Goal: Navigation & Orientation: Understand site structure

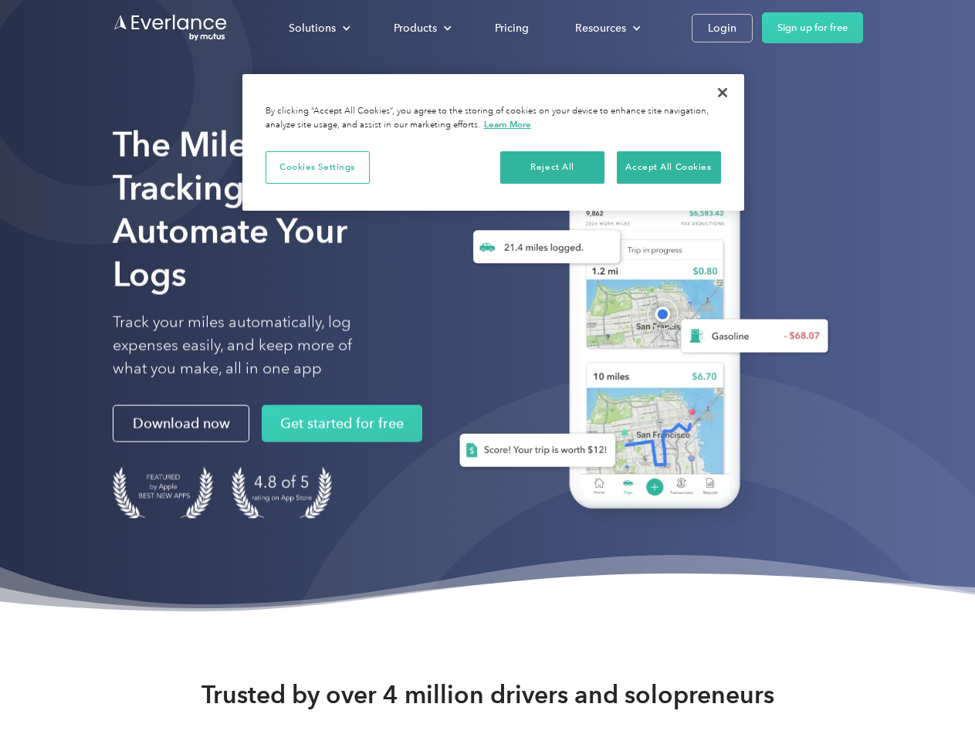
click at [319, 28] on div "Solutions" at bounding box center [312, 28] width 47 height 19
click at [421, 28] on div "Products" at bounding box center [415, 28] width 43 height 19
click at [606, 28] on div "Resources" at bounding box center [600, 28] width 51 height 19
click at [317, 167] on button "Cookies Settings" at bounding box center [318, 167] width 104 height 32
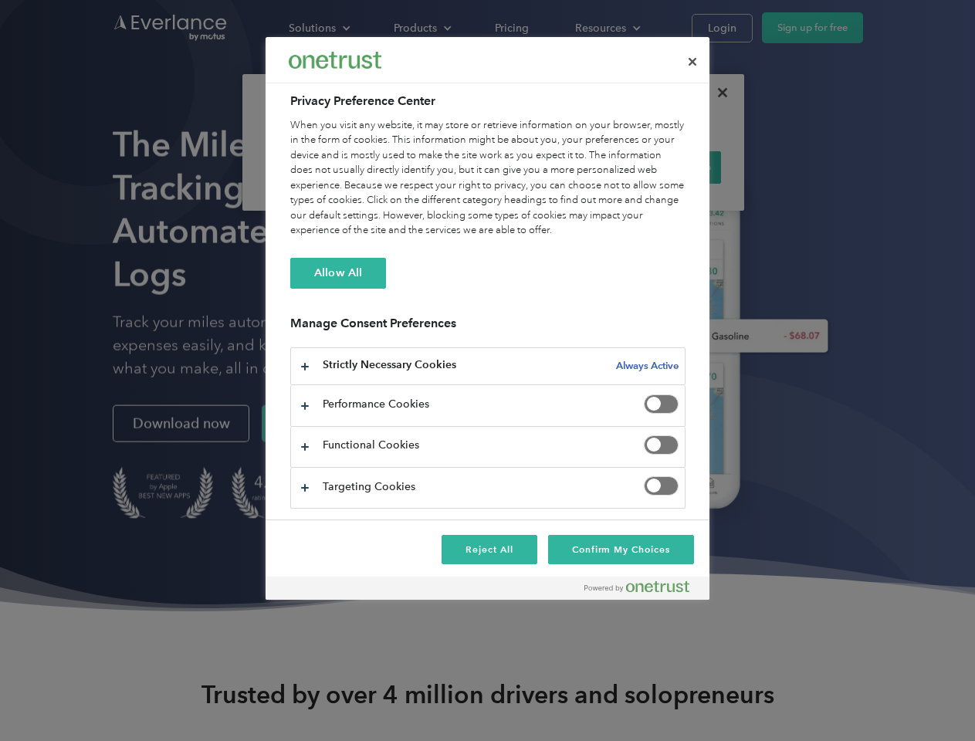
click at [553, 167] on div "When you visit any website, it may store or retrieve information on your browse…" at bounding box center [487, 178] width 395 height 120
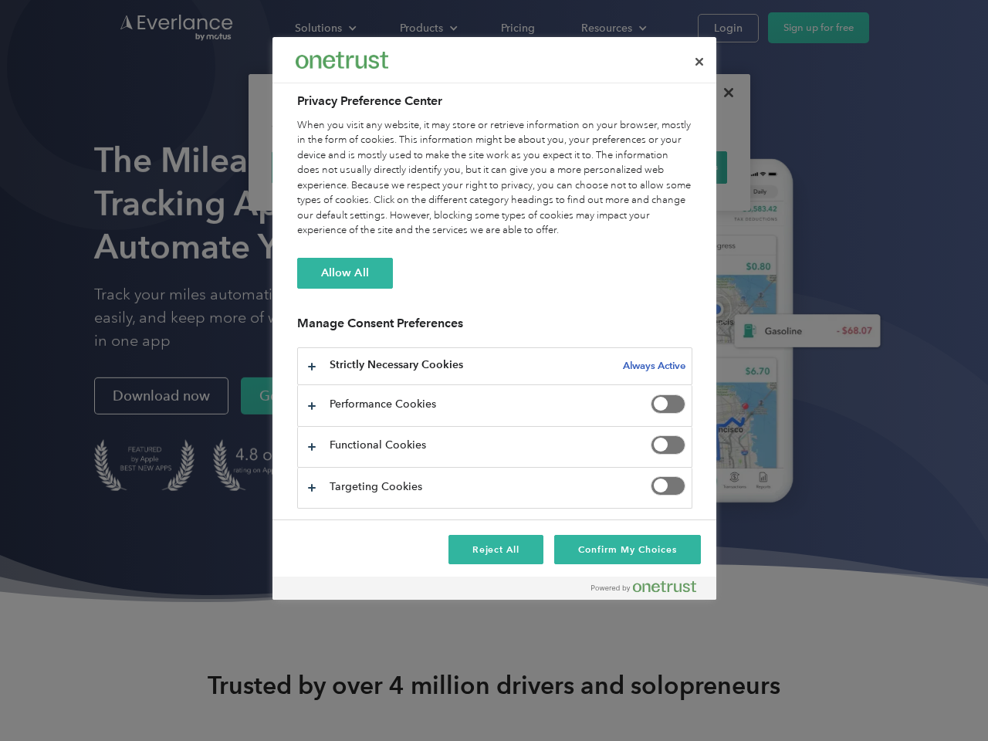
click at [669, 167] on div "When you visit any website, it may store or retrieve information on your browse…" at bounding box center [494, 178] width 395 height 120
click at [723, 93] on div at bounding box center [494, 370] width 988 height 741
